Goal: Navigation & Orientation: Find specific page/section

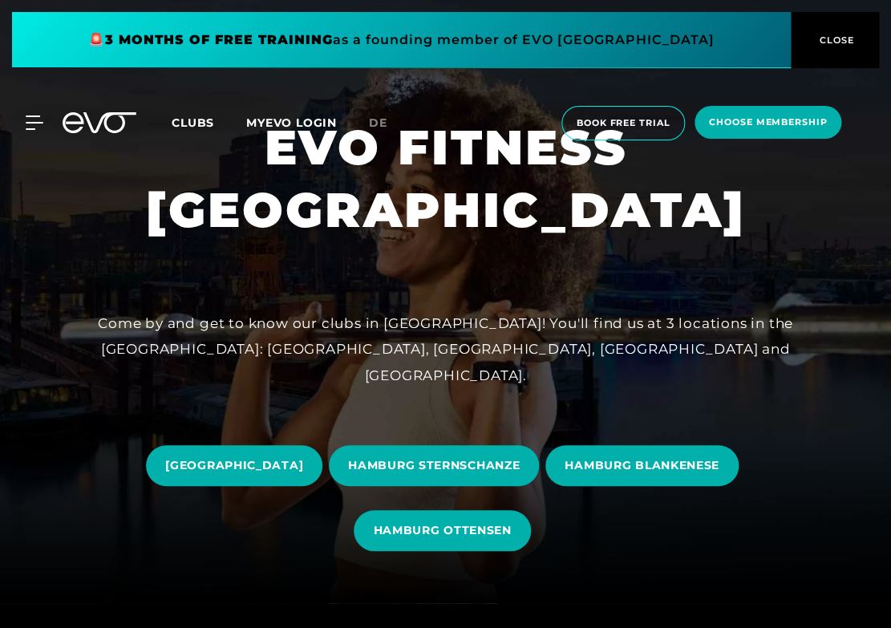
scroll to position [39, 0]
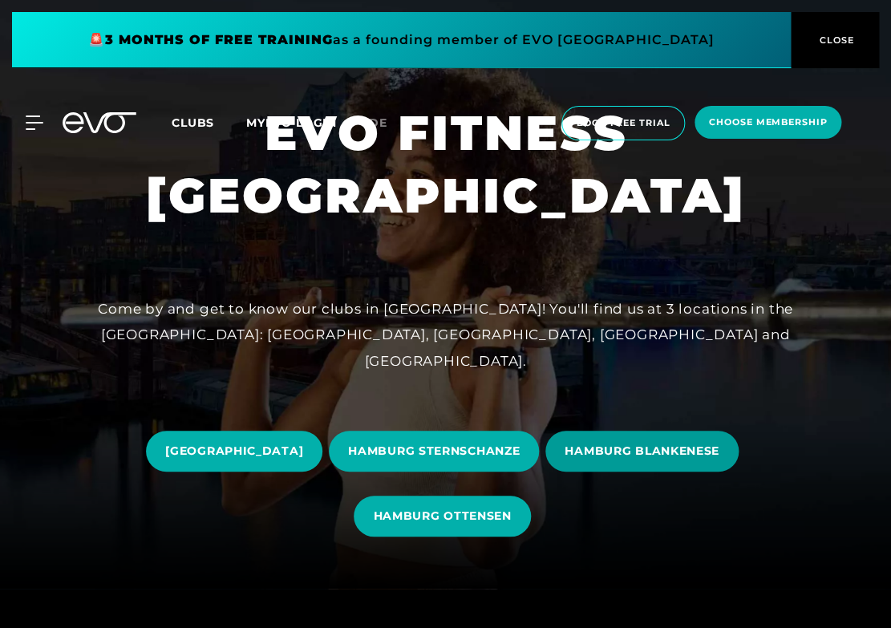
click at [649, 440] on span "HAMBURG BLANKENESE" at bounding box center [641, 450] width 193 height 41
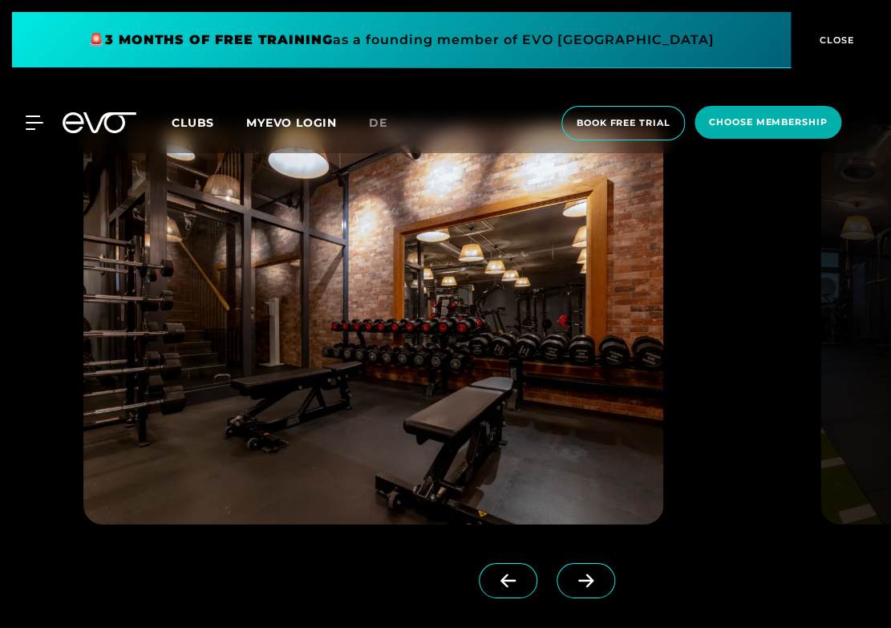
scroll to position [1275, 0]
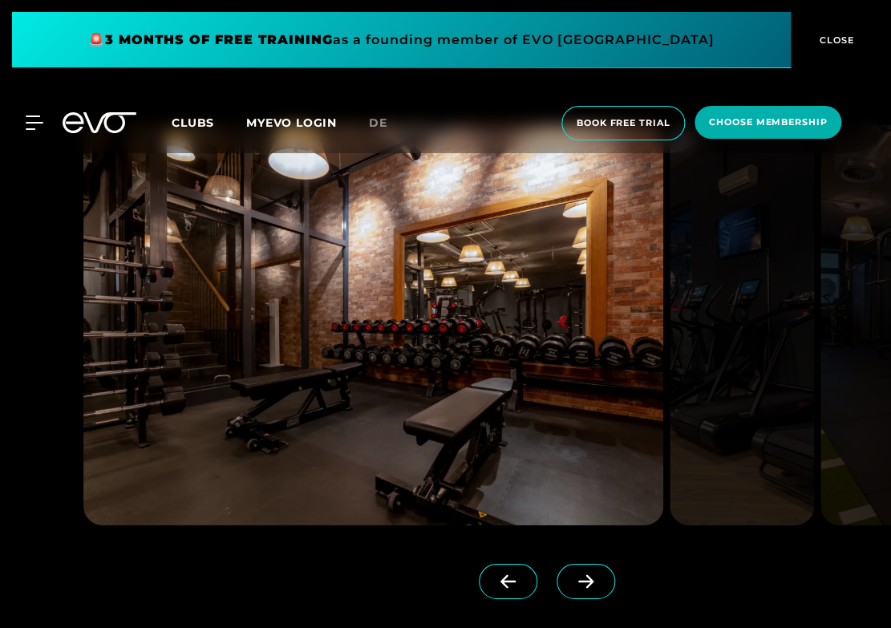
click at [592, 575] on icon at bounding box center [586, 581] width 28 height 14
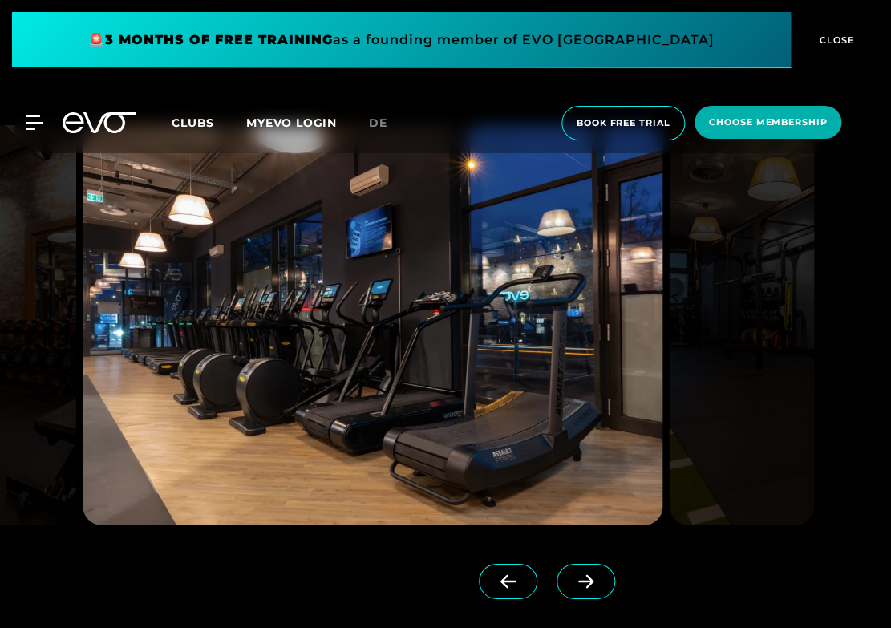
click at [592, 575] on icon at bounding box center [586, 581] width 28 height 14
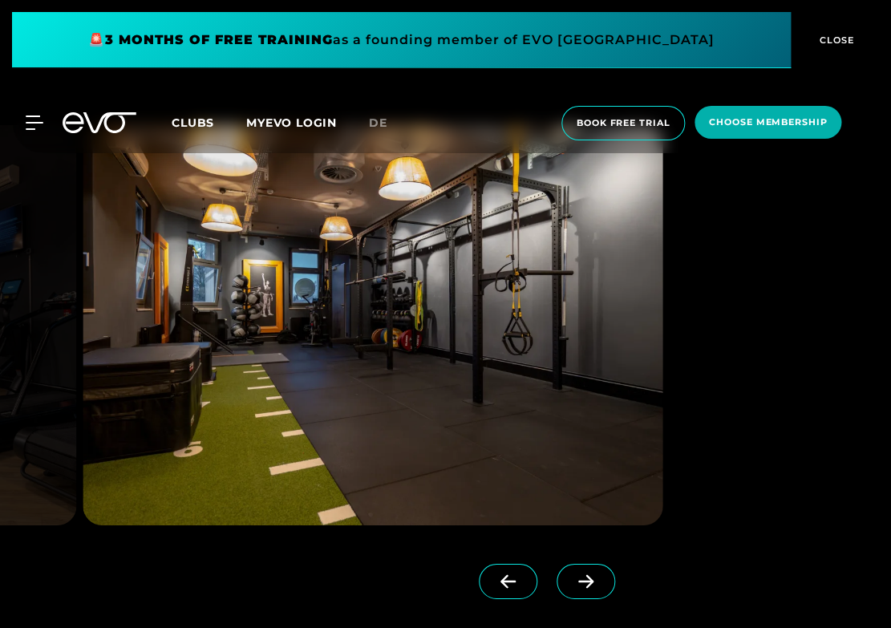
click at [592, 575] on icon at bounding box center [586, 581] width 28 height 14
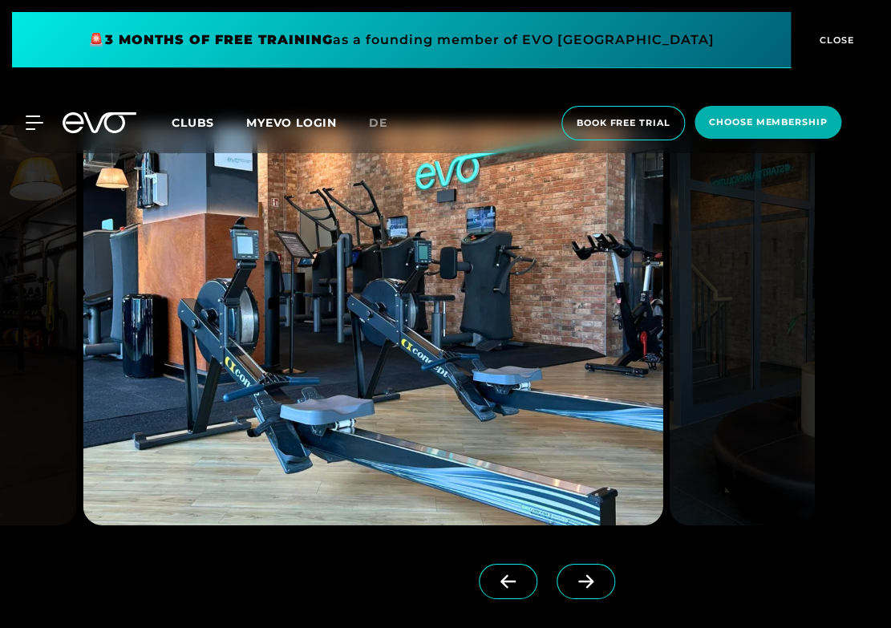
click at [592, 575] on icon at bounding box center [586, 581] width 28 height 14
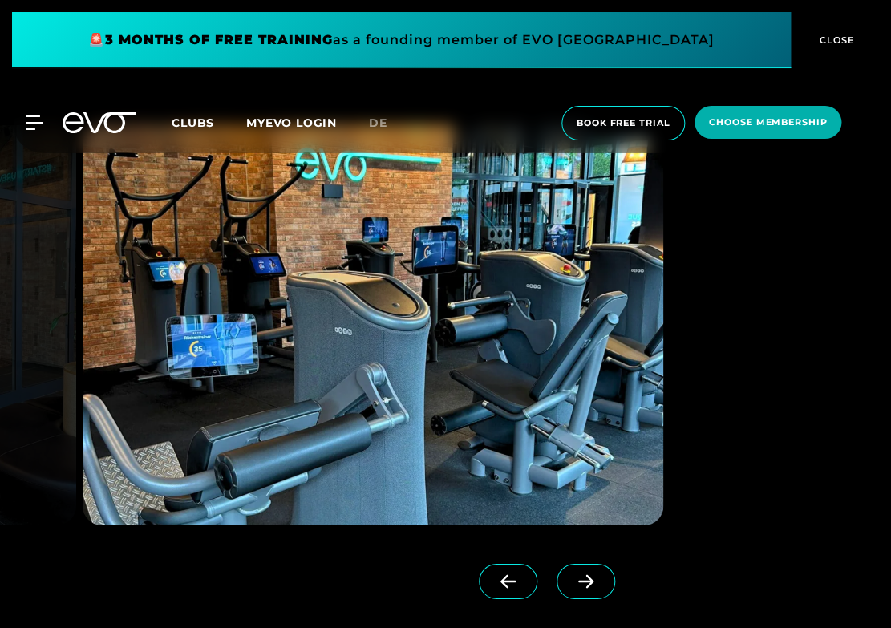
click at [592, 575] on icon at bounding box center [586, 581] width 28 height 14
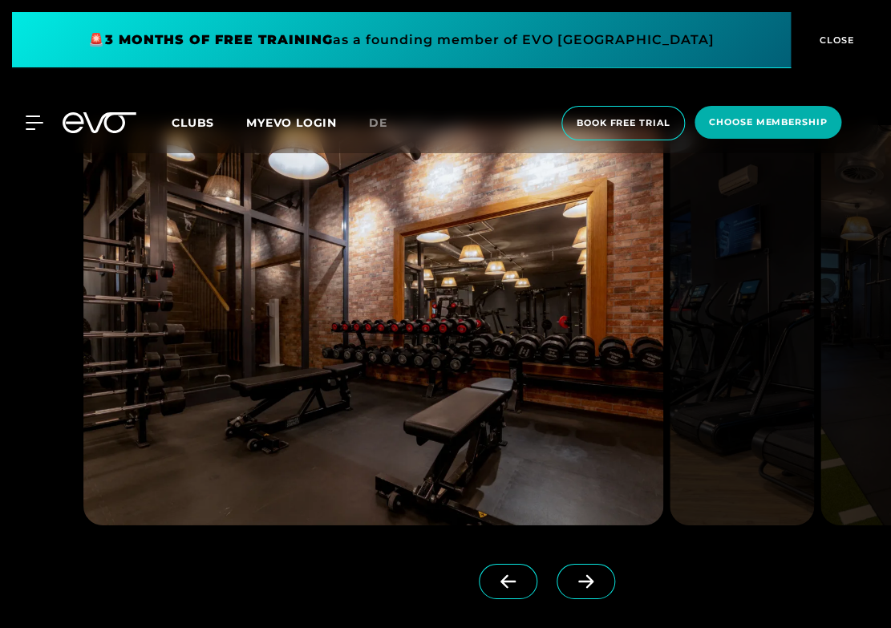
click at [592, 575] on icon at bounding box center [586, 581] width 28 height 14
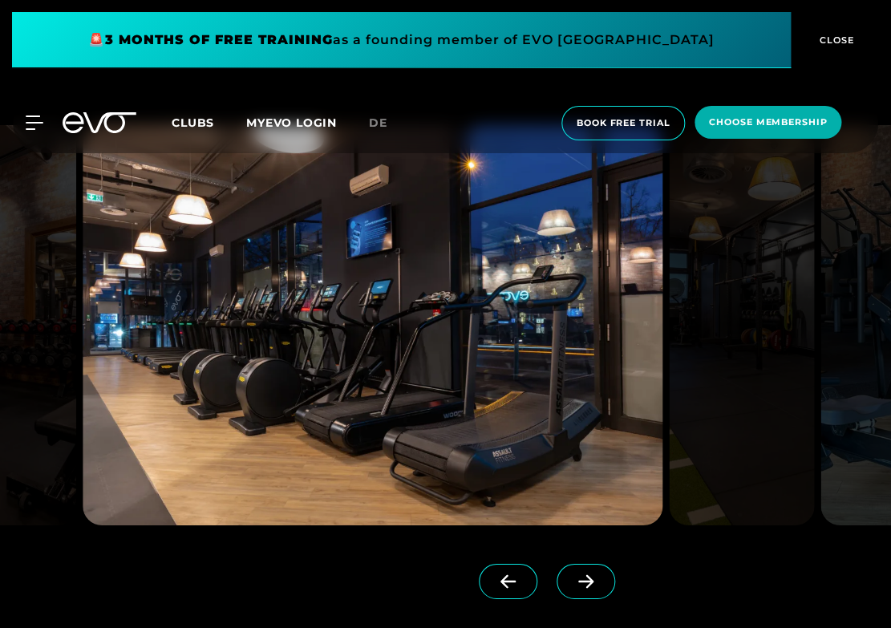
click at [592, 575] on icon at bounding box center [586, 581] width 28 height 14
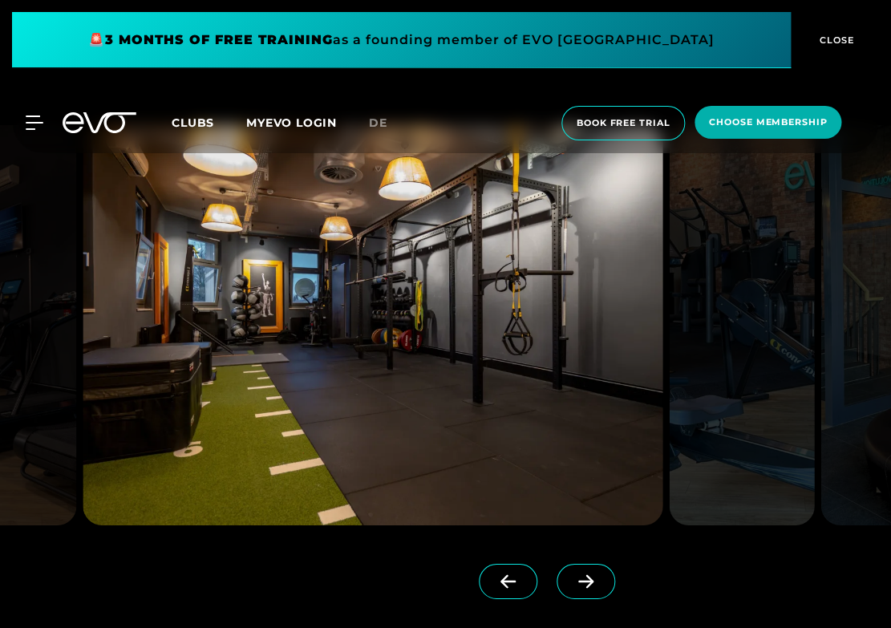
click at [592, 575] on icon at bounding box center [586, 581] width 28 height 14
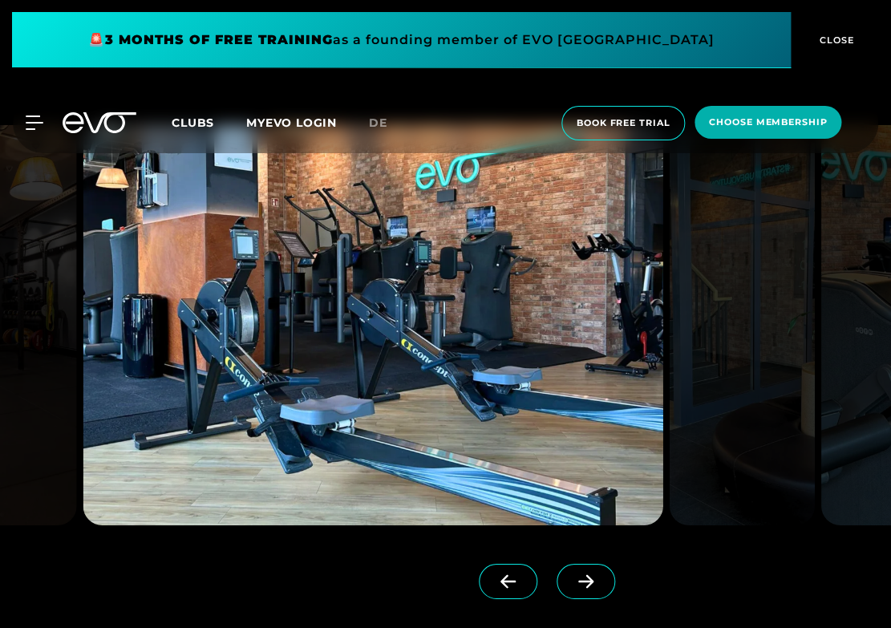
click at [592, 575] on icon at bounding box center [586, 581] width 28 height 14
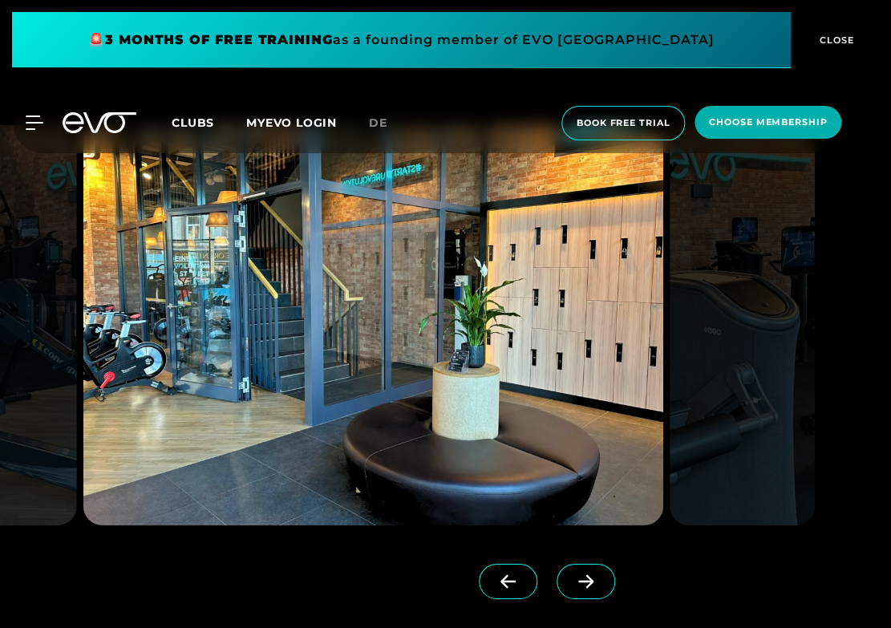
click at [592, 575] on icon at bounding box center [586, 581] width 28 height 14
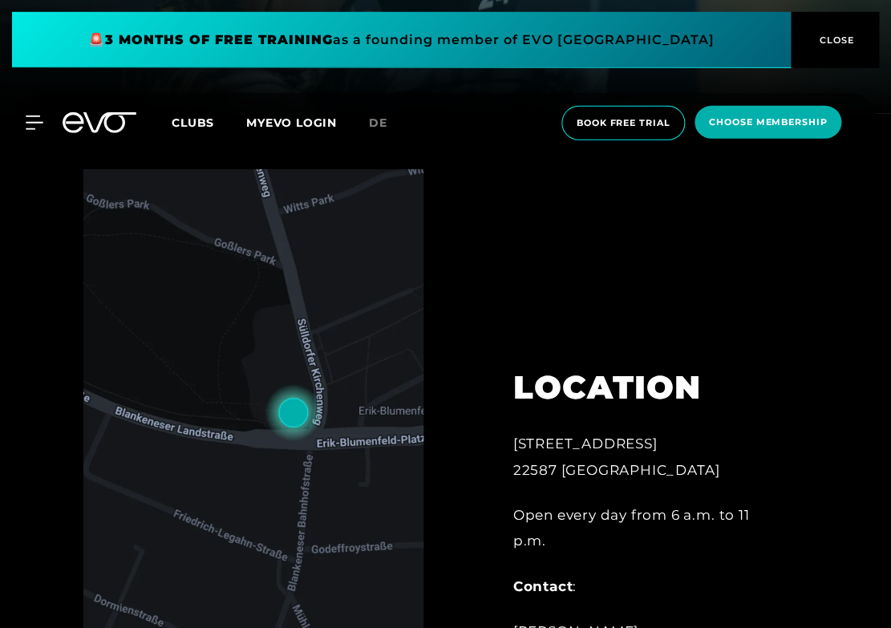
scroll to position [0, 0]
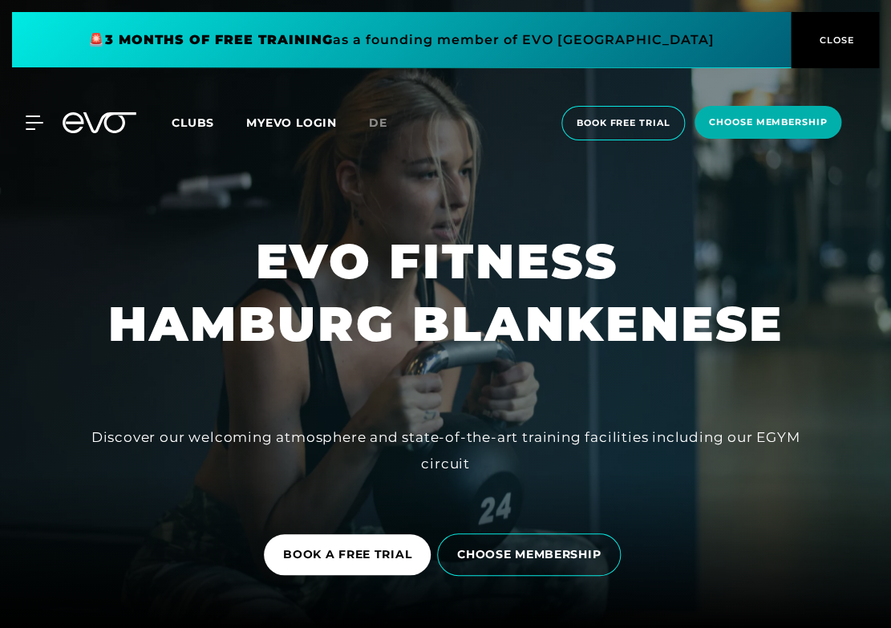
click at [206, 125] on span "Clubs" at bounding box center [193, 122] width 42 height 14
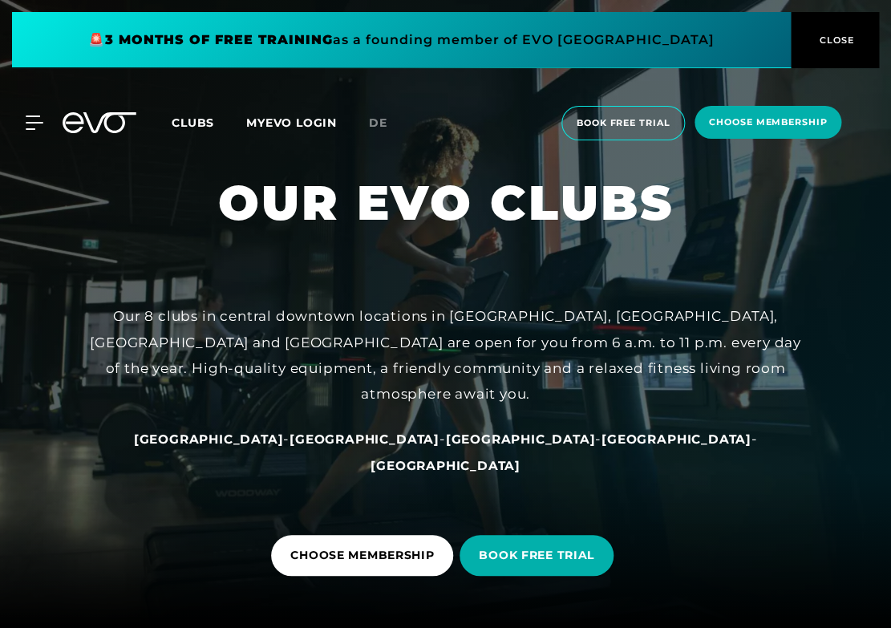
click at [303, 119] on link "MYEVO LOGIN" at bounding box center [291, 122] width 91 height 14
click at [379, 124] on span "de" at bounding box center [378, 122] width 18 height 14
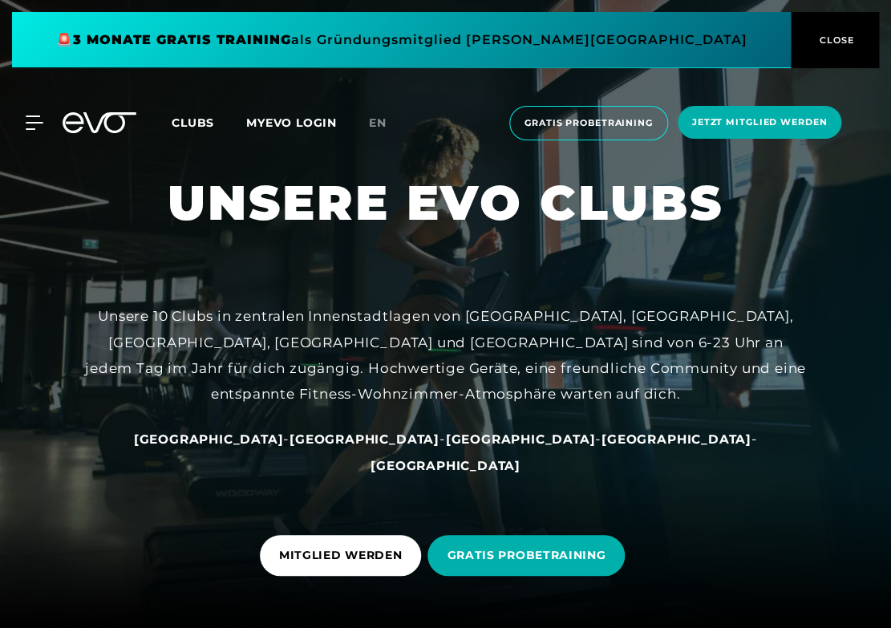
click at [385, 135] on div "MyEVO Login Über EVO Mitgliedschaften Probetraining TAGESPASS EVO Studios [GEOG…" at bounding box center [445, 123] width 884 height 60
click at [390, 128] on link "en" at bounding box center [387, 123] width 37 height 18
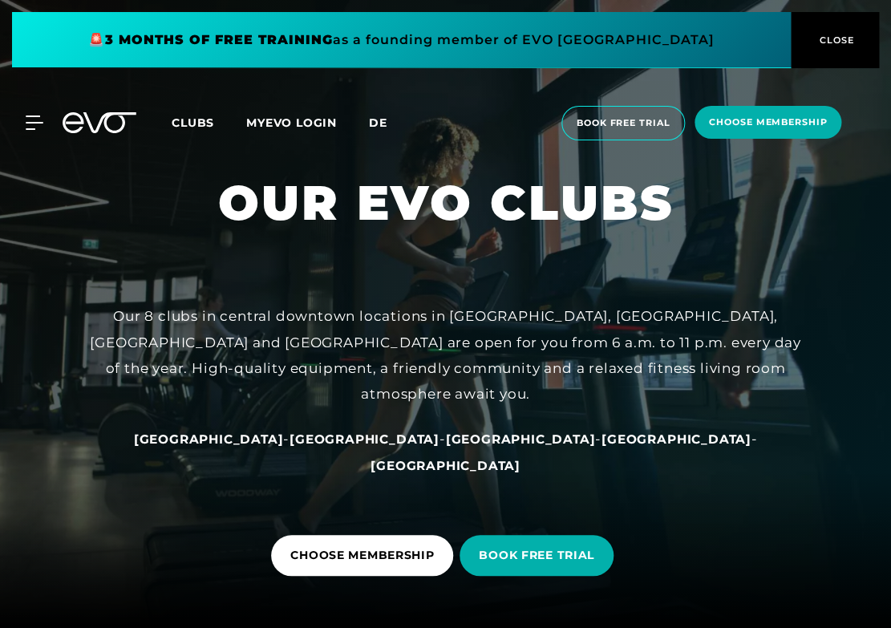
click at [374, 128] on span "de" at bounding box center [378, 122] width 18 height 14
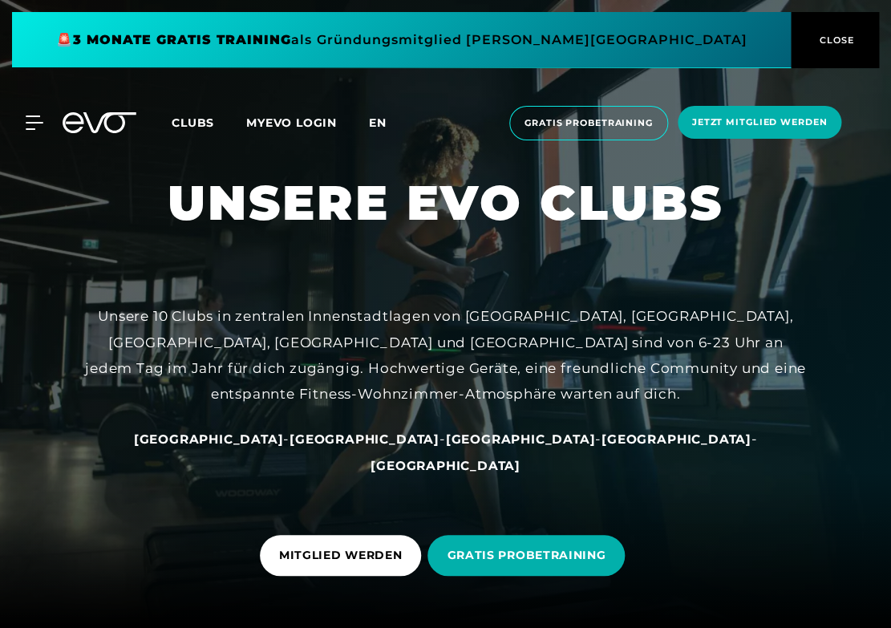
click at [374, 128] on span "en" at bounding box center [378, 122] width 18 height 14
